Goal: Transaction & Acquisition: Purchase product/service

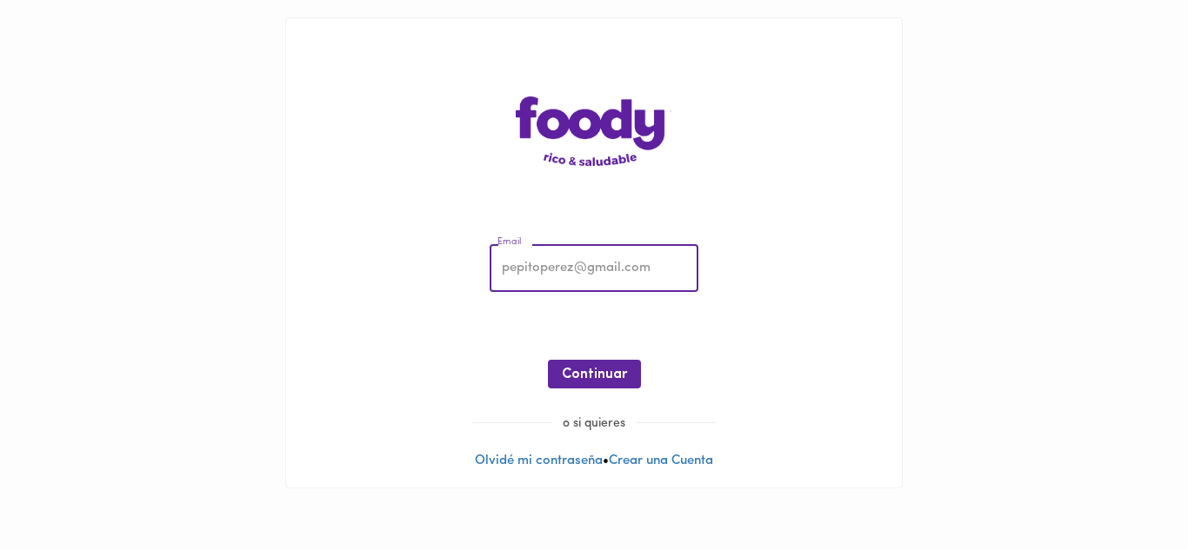
type input "[PERSON_NAME][EMAIL_ADDRESS][DOMAIN_NAME]"
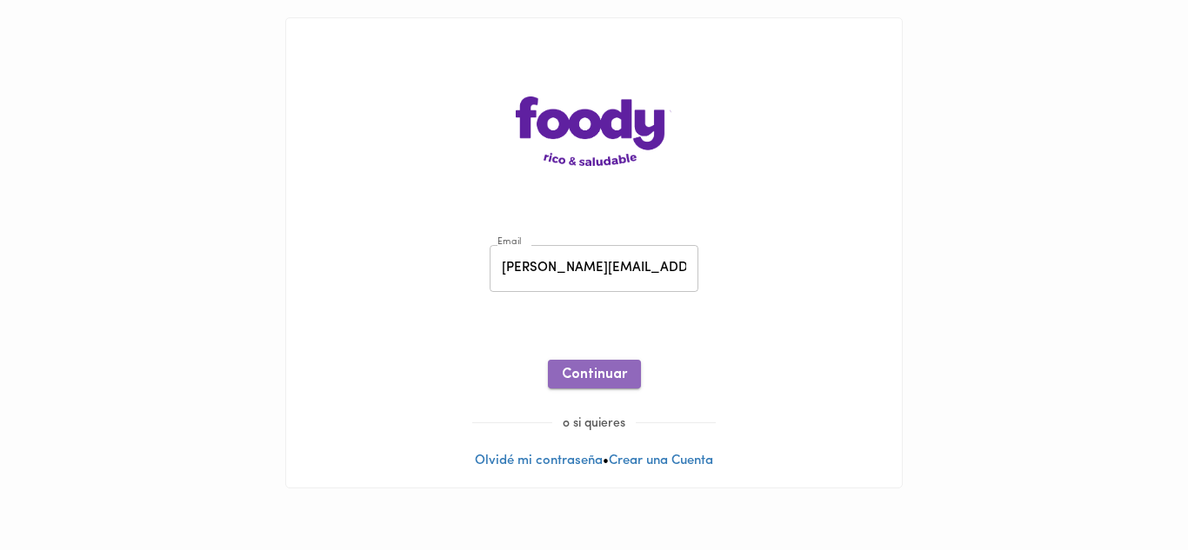
click at [596, 376] on span "Continuar" at bounding box center [594, 375] width 65 height 17
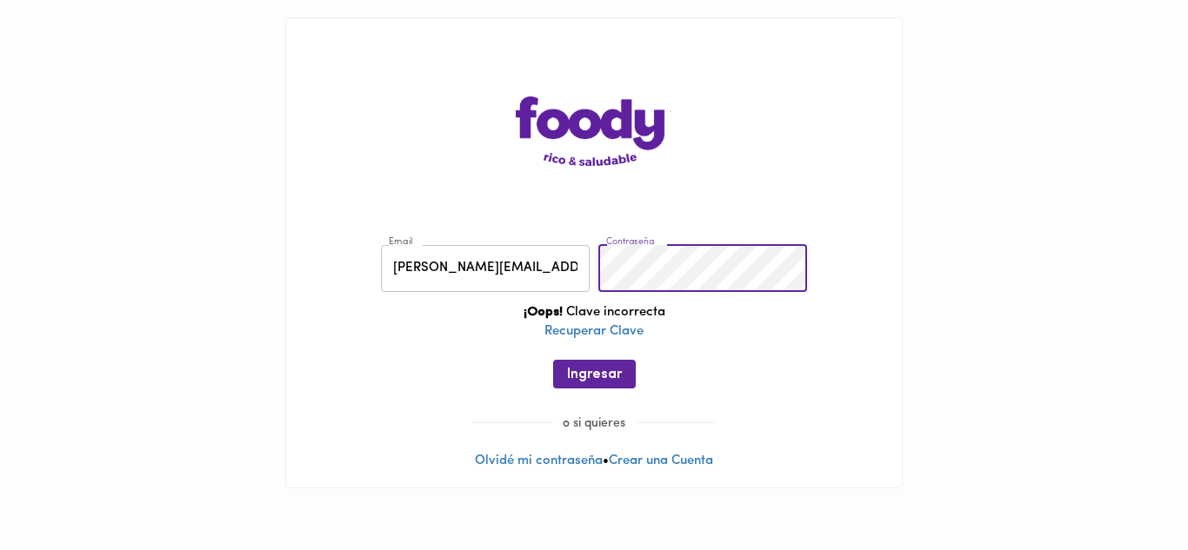
click at [567, 261] on div "Email [PERSON_NAME][EMAIL_ADDRESS][DOMAIN_NAME] Email Contraseña Contraseña ¡Oo…" at bounding box center [593, 321] width 581 height 188
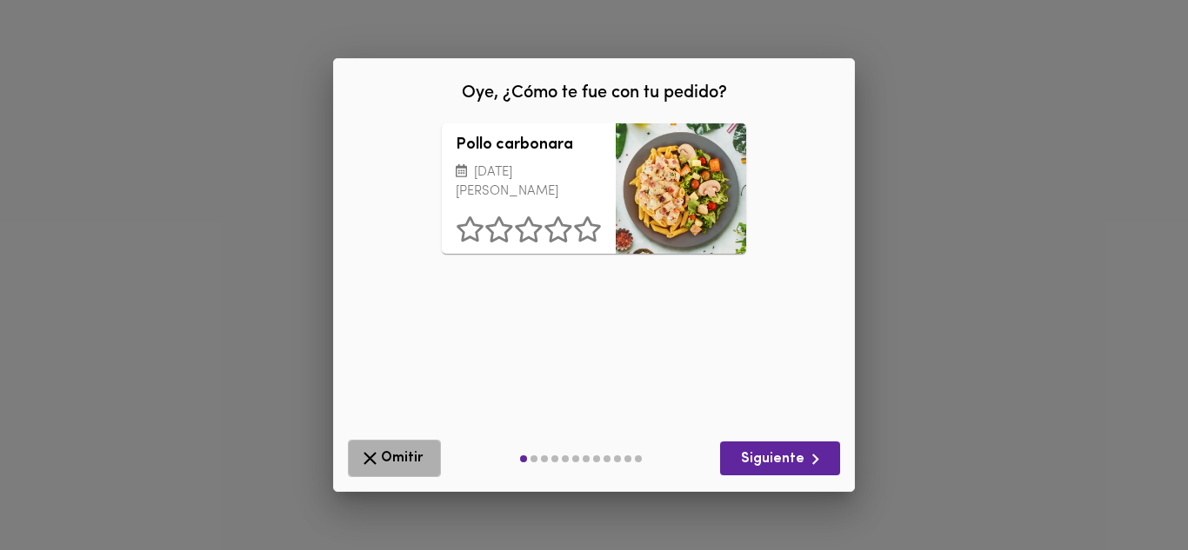
click at [388, 458] on span "Omitir" at bounding box center [394, 459] width 70 height 22
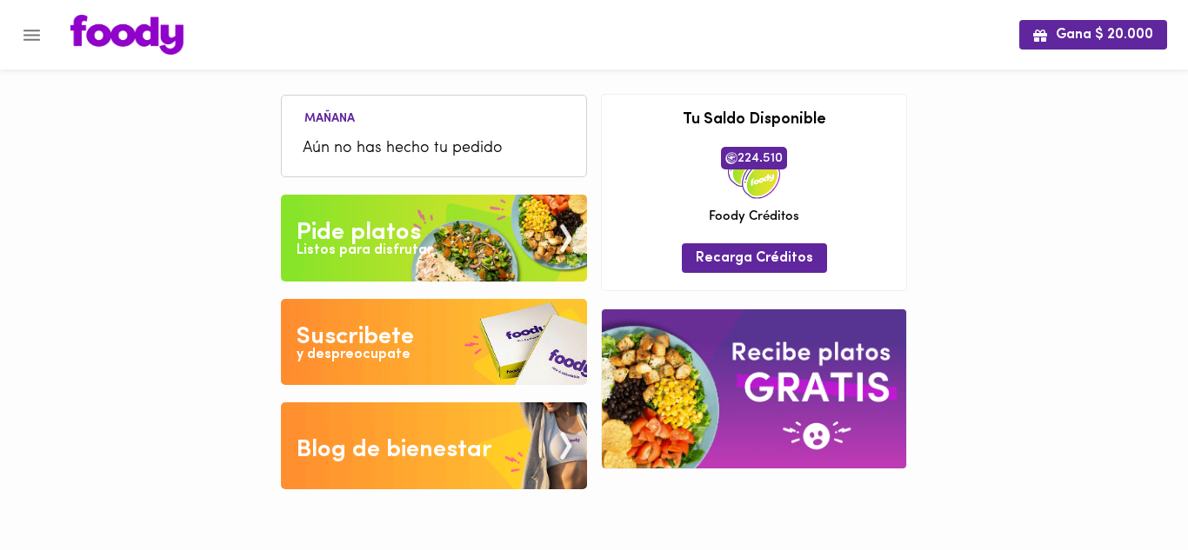
click at [30, 33] on icon "Menu" at bounding box center [32, 35] width 22 height 22
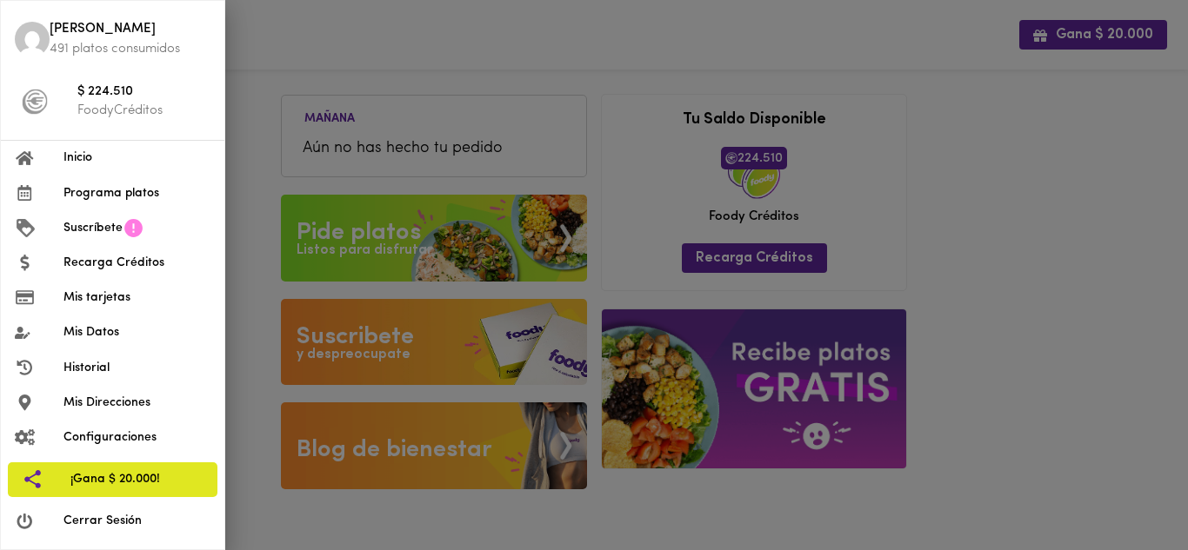
click at [117, 195] on span "Programa platos" at bounding box center [136, 193] width 147 height 18
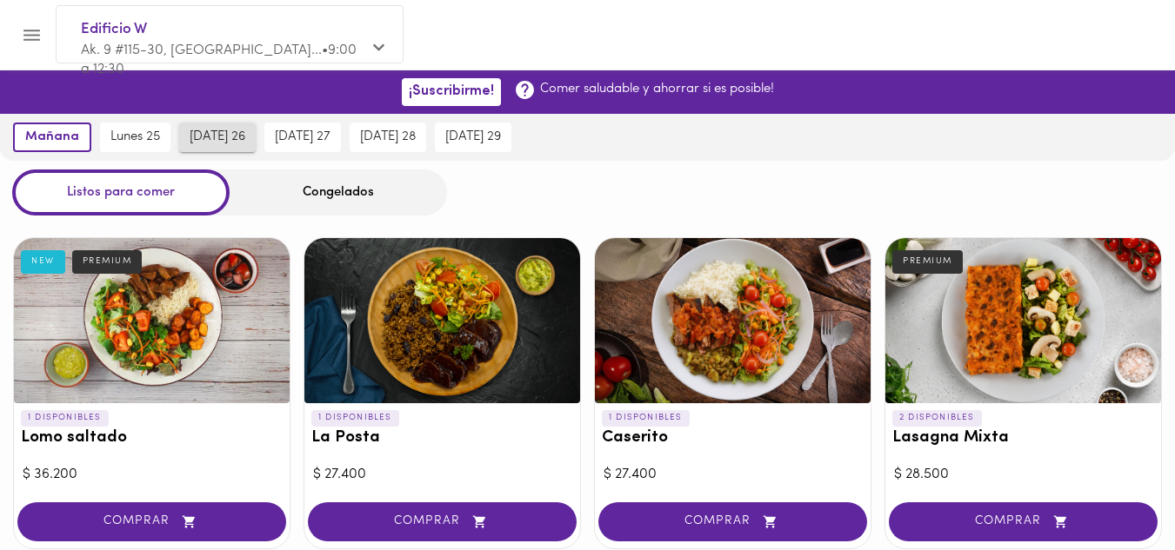
click at [232, 131] on span "[DATE] 26" at bounding box center [218, 138] width 56 height 16
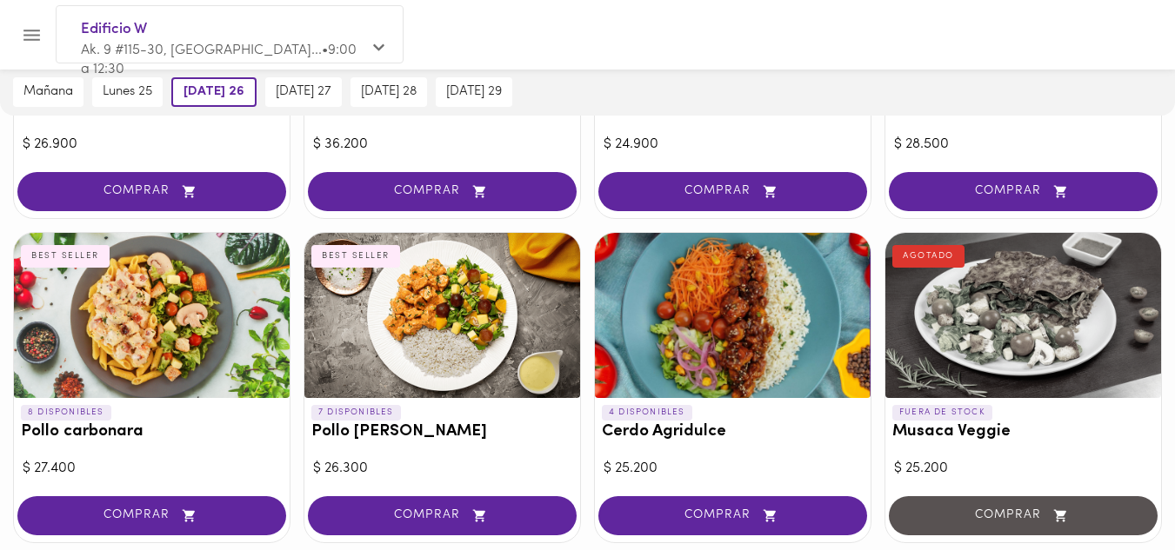
scroll to position [1652, 0]
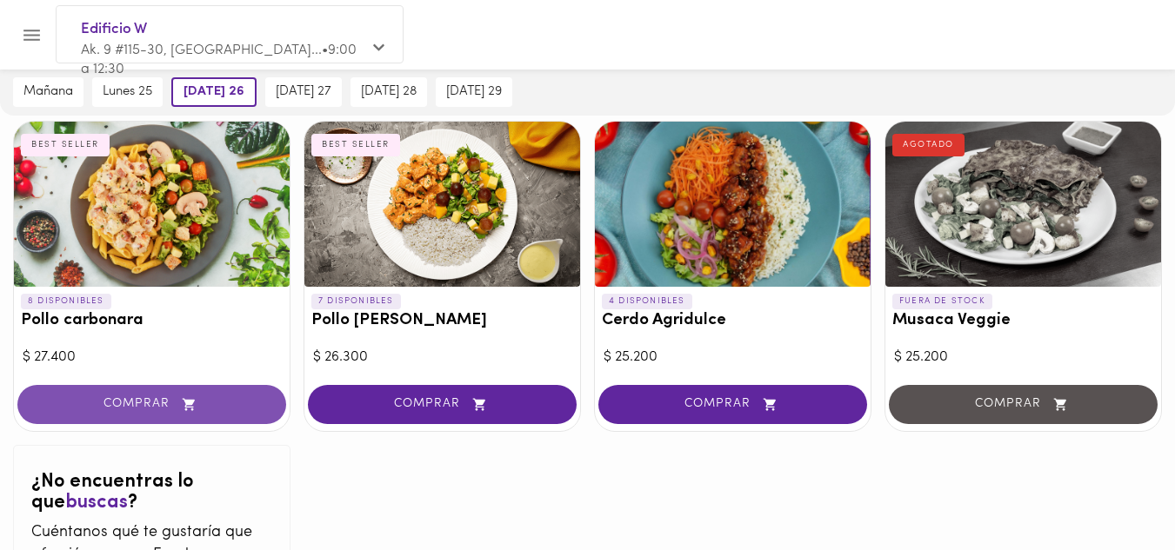
click at [205, 405] on span "COMPRAR" at bounding box center [151, 404] width 225 height 15
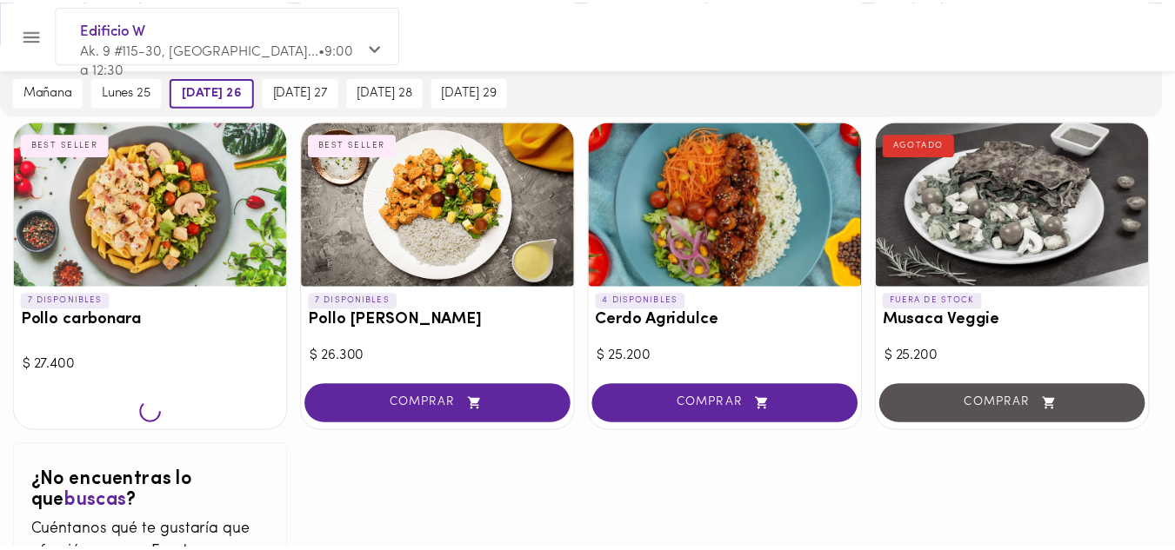
scroll to position [1740, 0]
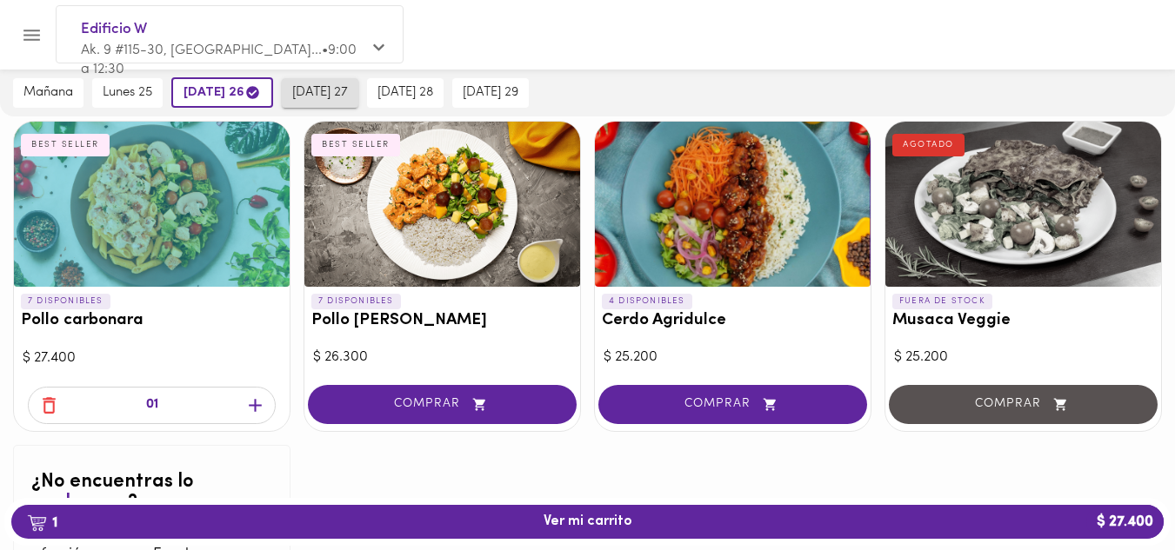
click at [327, 96] on span "[DATE] 27" at bounding box center [320, 93] width 56 height 16
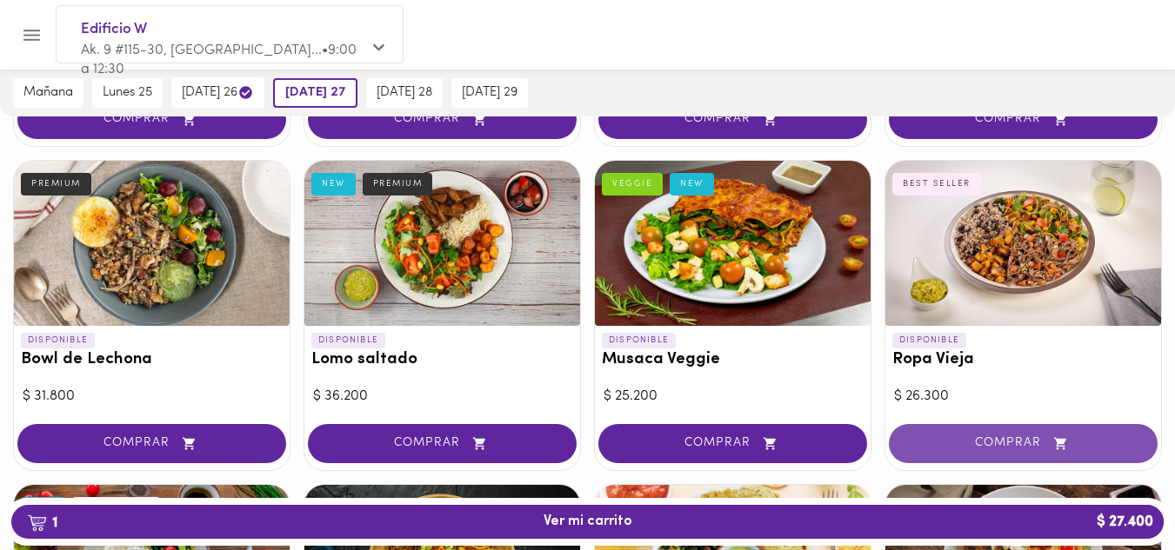
scroll to position [443, 0]
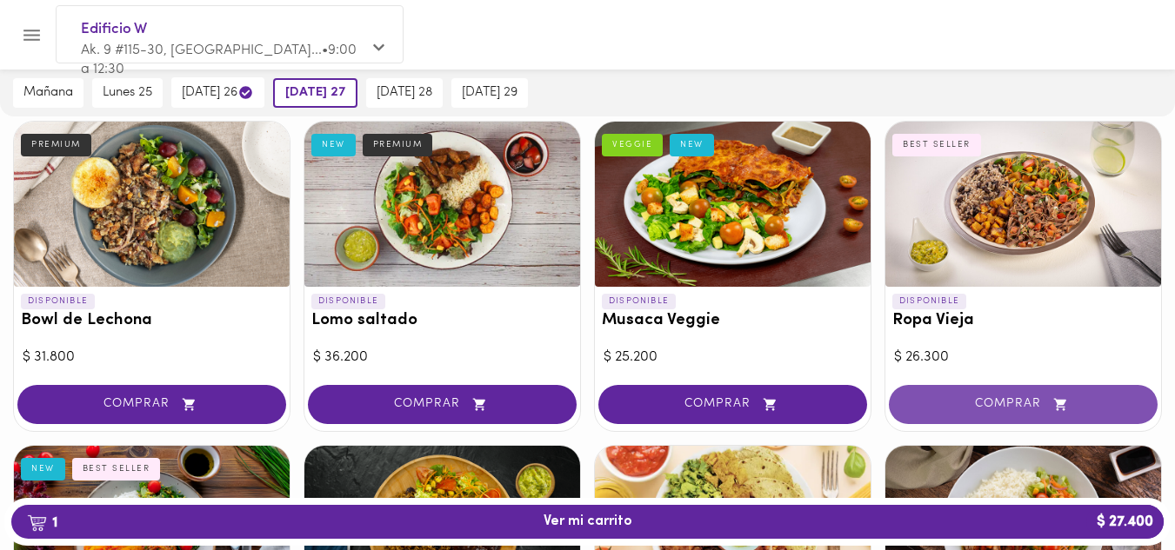
click at [997, 407] on span "COMPRAR" at bounding box center [1022, 404] width 225 height 15
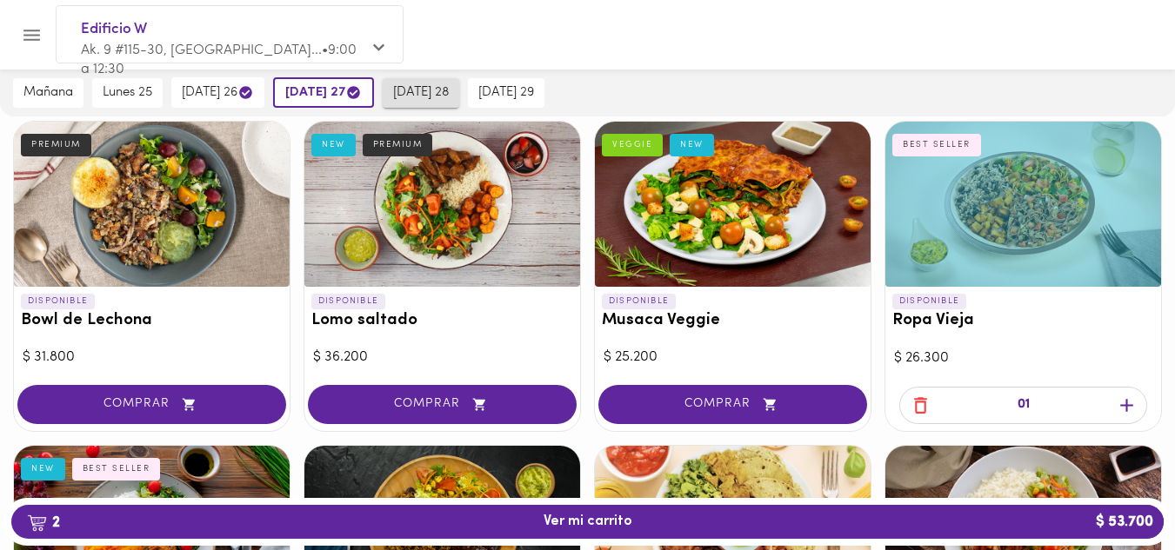
click at [449, 91] on span "[DATE] 28" at bounding box center [421, 93] width 56 height 16
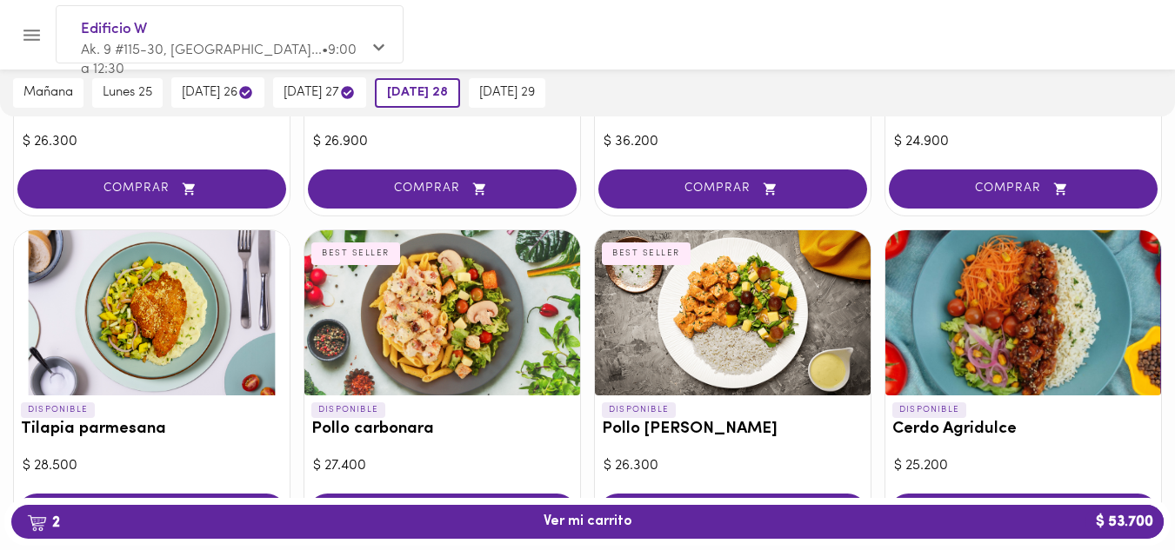
scroll to position [1660, 0]
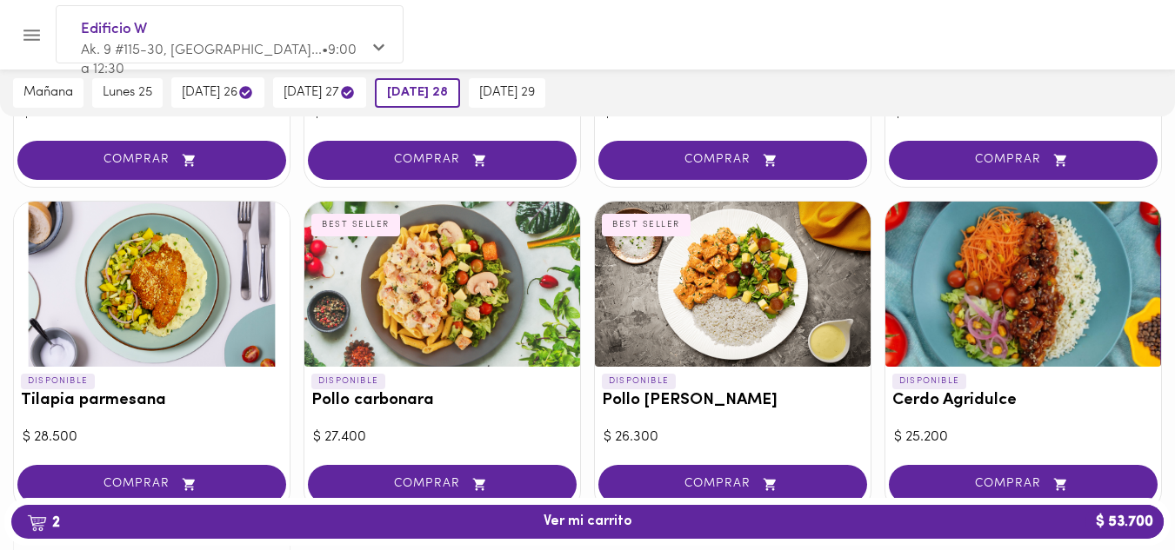
click at [433, 473] on button "COMPRAR" at bounding box center [442, 484] width 269 height 39
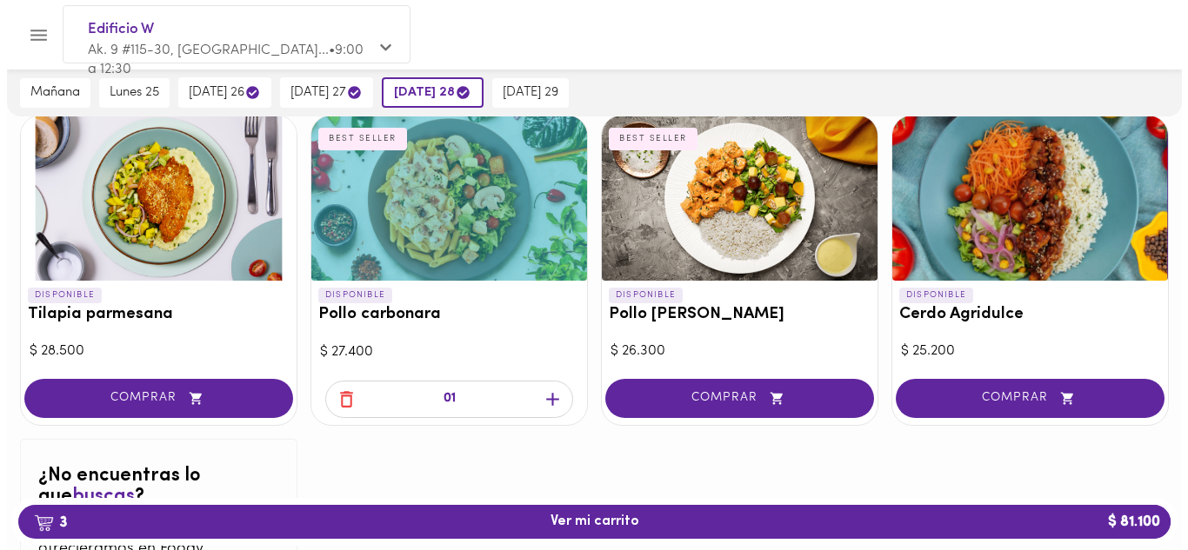
scroll to position [1747, 0]
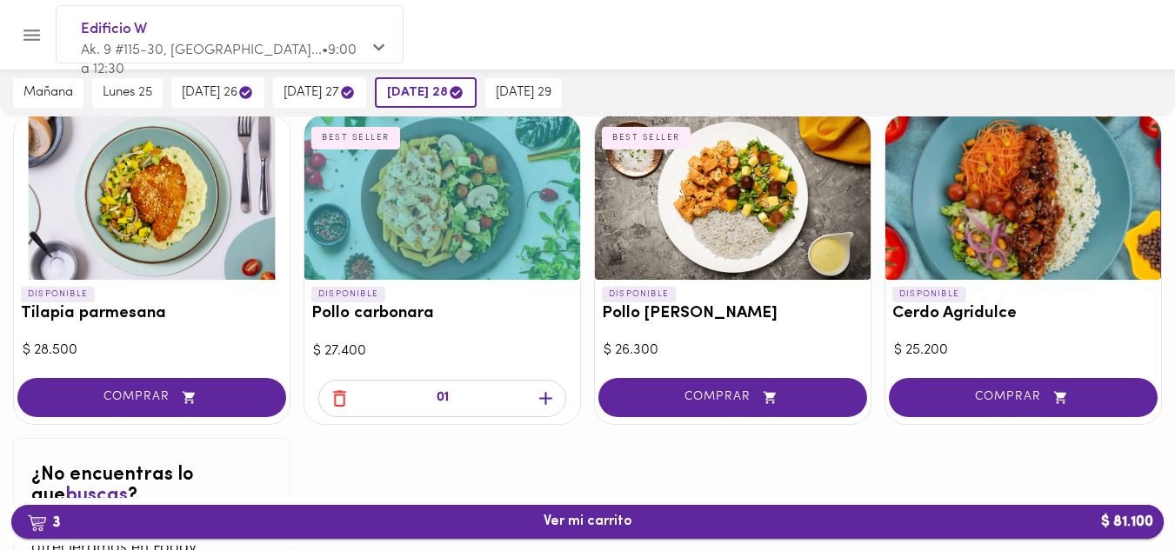
click at [609, 521] on span "3 Ver mi carrito $ 81.100" at bounding box center [587, 522] width 89 height 17
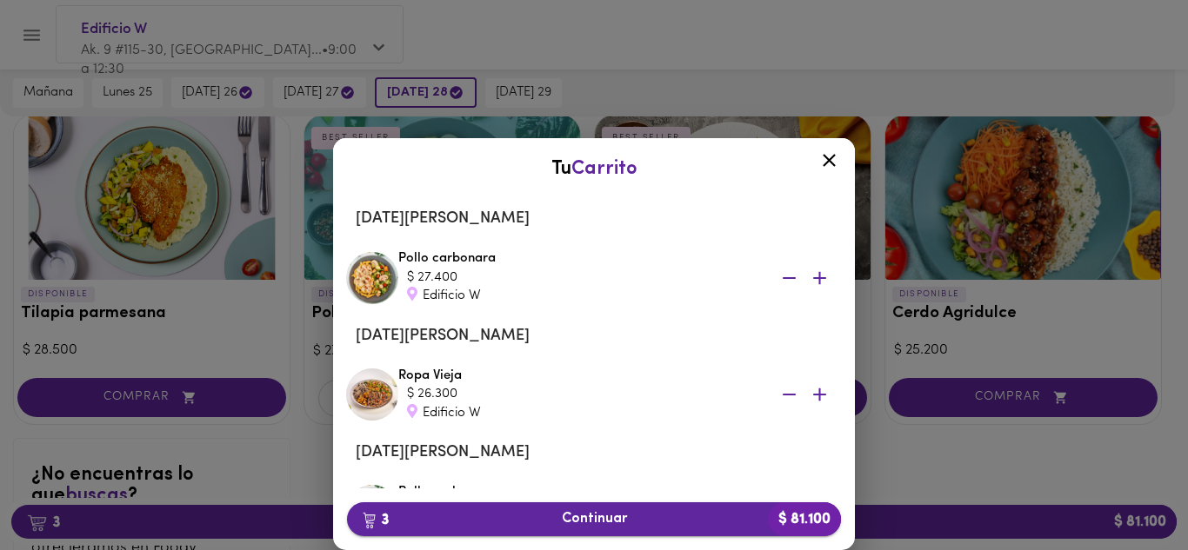
click at [592, 512] on span "3 Continuar $ 81.100" at bounding box center [594, 519] width 466 height 17
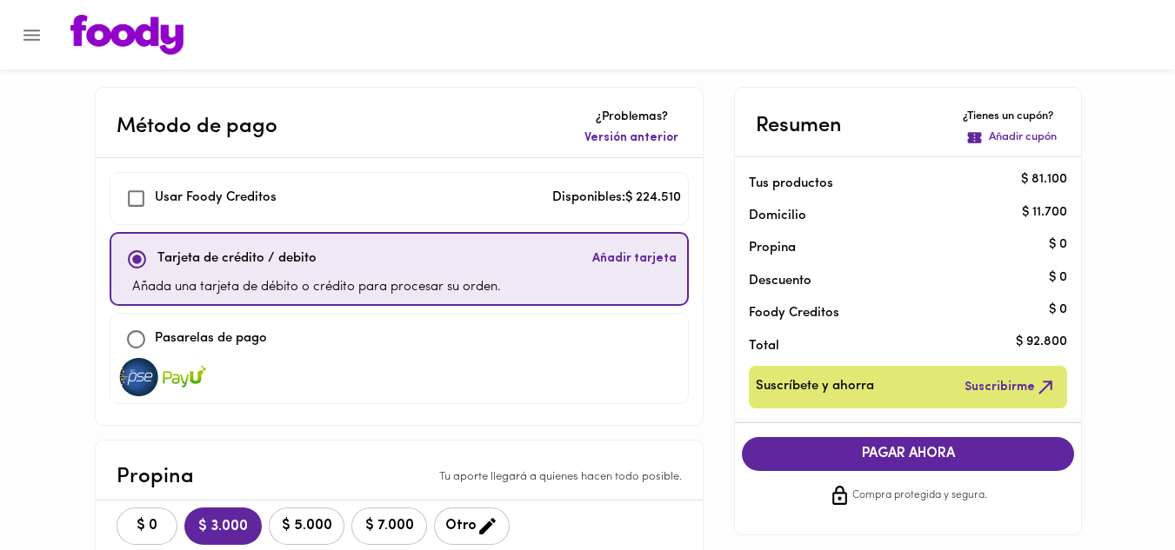
checkbox input "true"
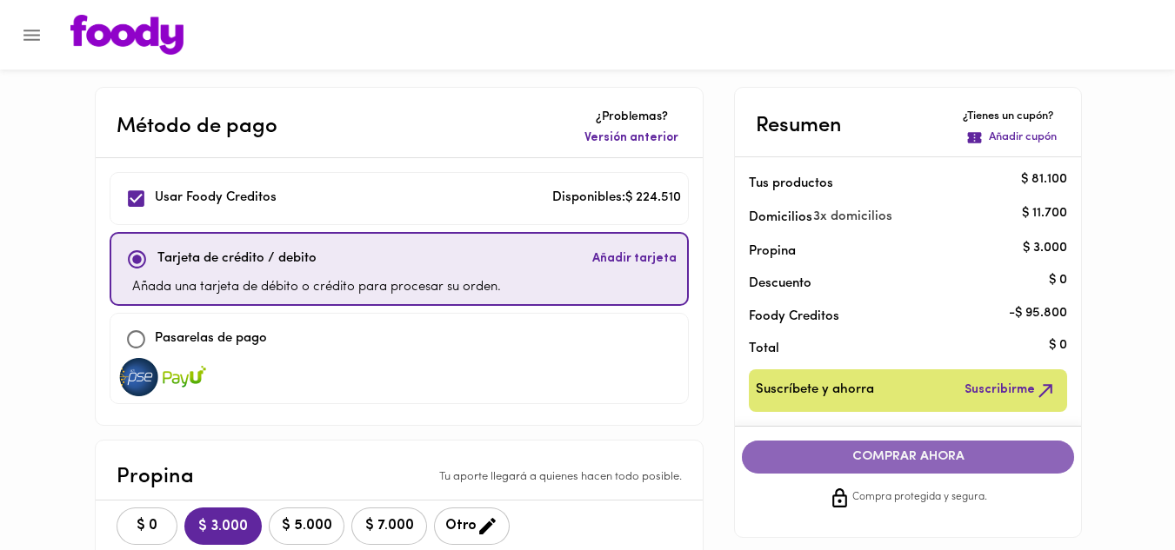
click at [913, 456] on span "COMPRAR AHORA" at bounding box center [907, 457] width 297 height 16
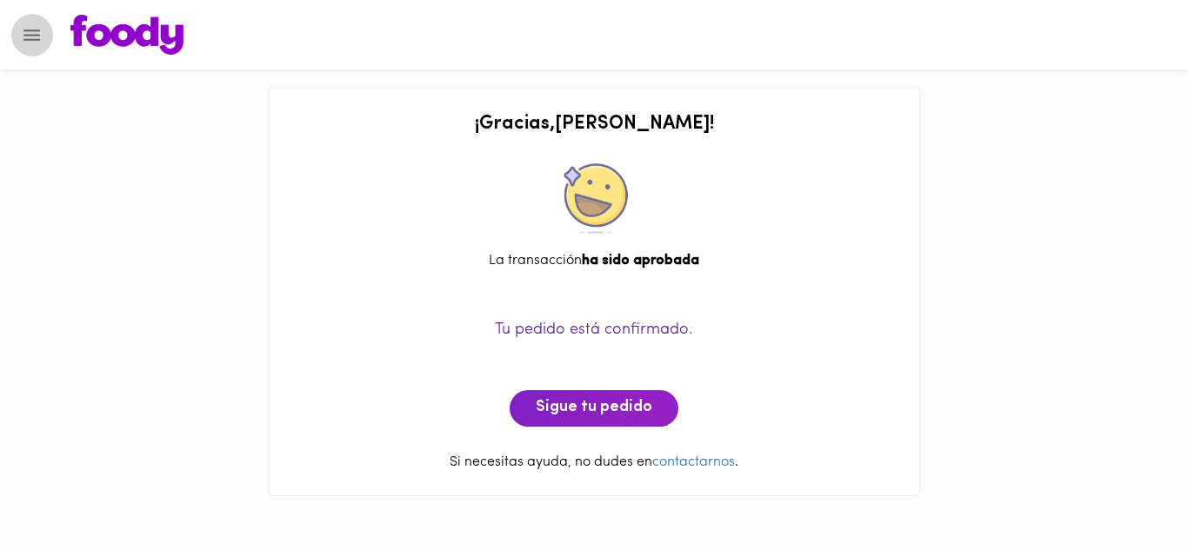
click at [29, 30] on icon "Menu" at bounding box center [31, 35] width 17 height 11
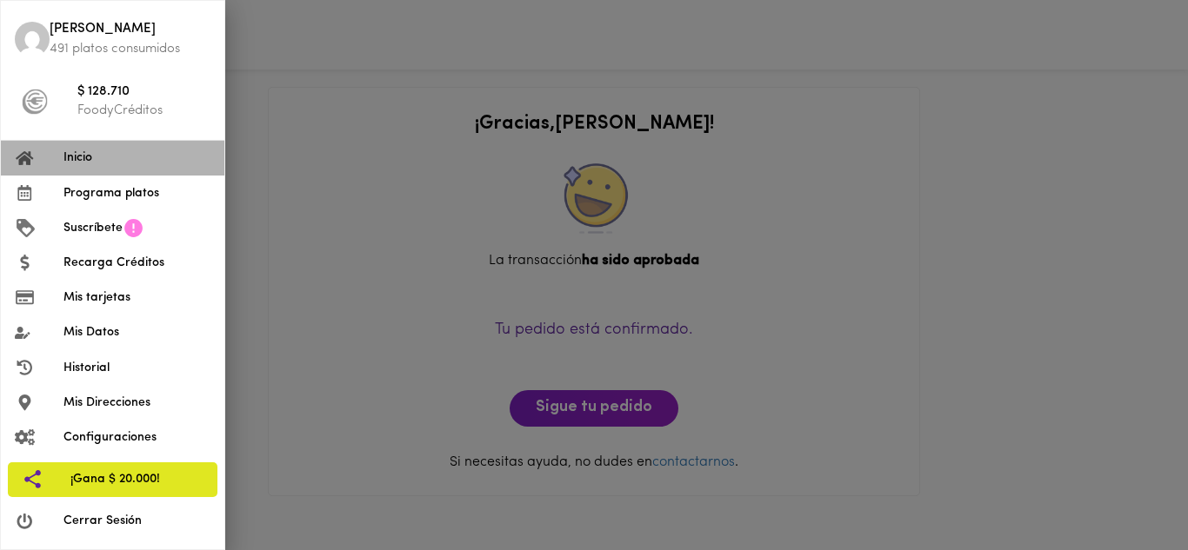
click at [89, 161] on span "Inicio" at bounding box center [136, 158] width 147 height 18
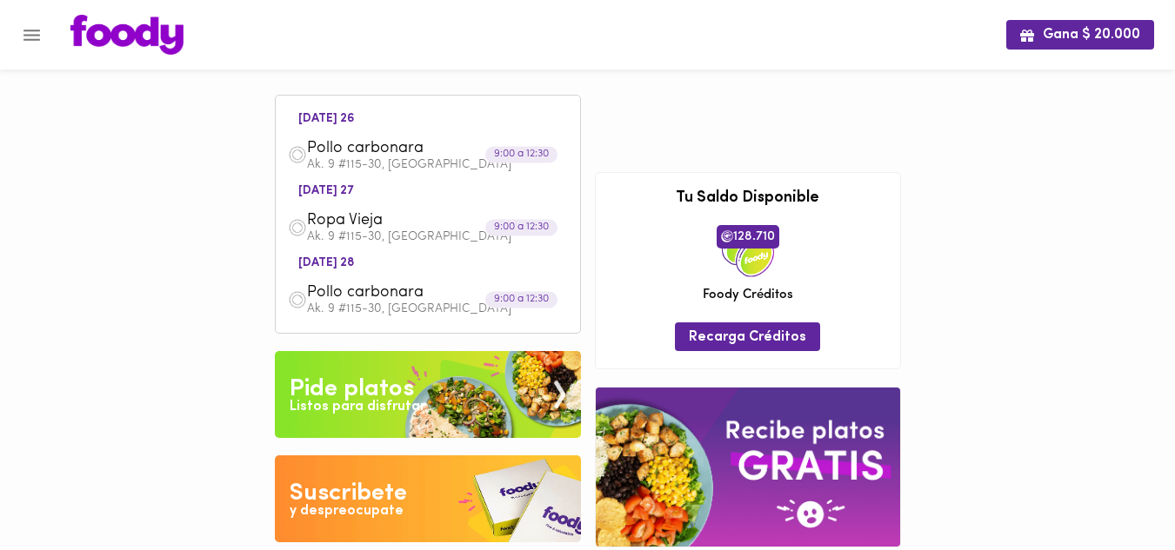
click at [27, 26] on icon "Menu" at bounding box center [32, 35] width 22 height 22
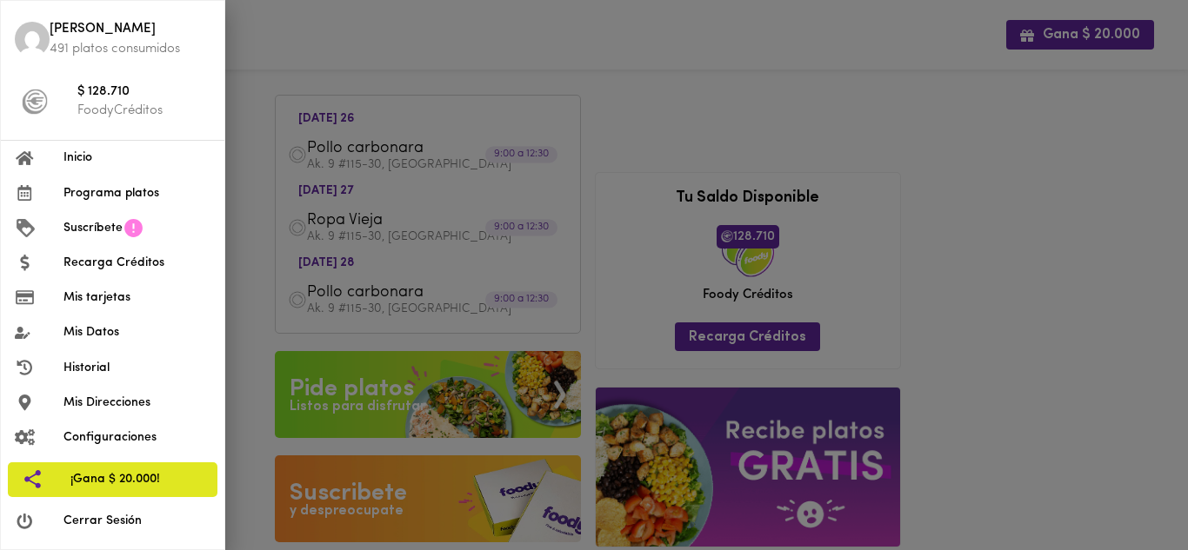
click at [119, 516] on span "Cerrar Sesión" at bounding box center [136, 521] width 147 height 18
